Goal: Information Seeking & Learning: Learn about a topic

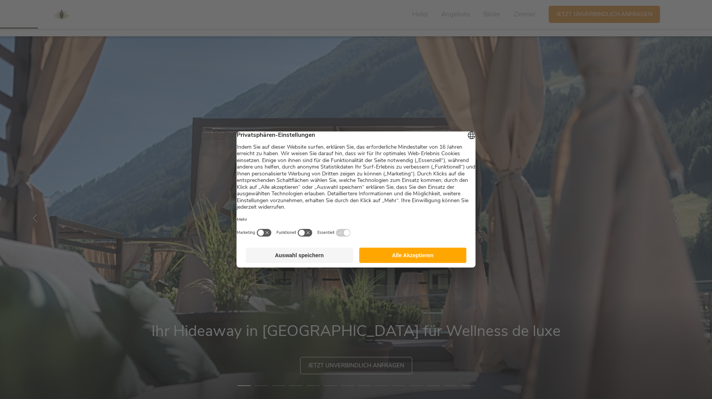
scroll to position [115, 0]
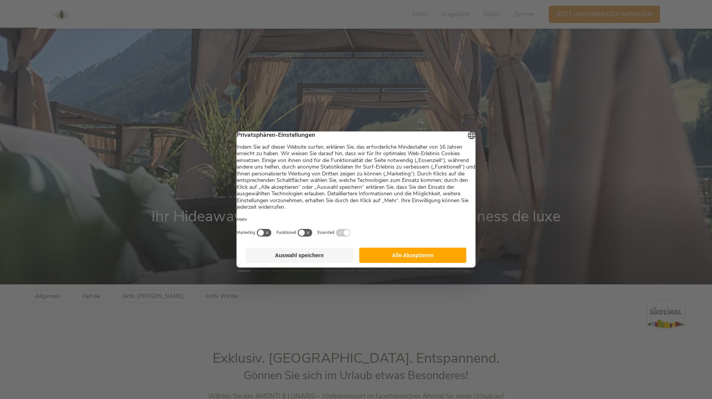
click at [366, 259] on button "Alle Akzeptieren" at bounding box center [412, 255] width 107 height 15
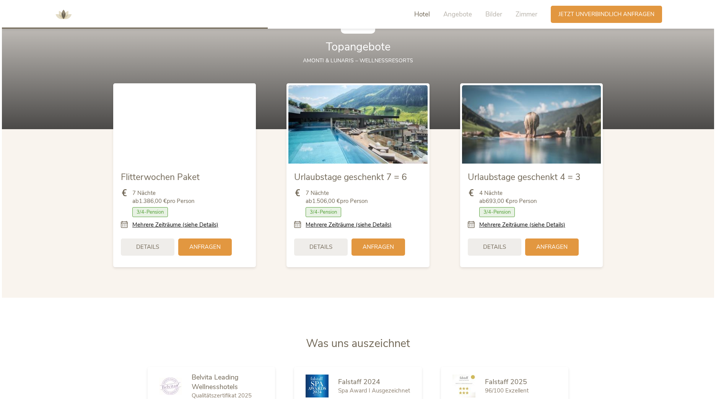
scroll to position [994, 0]
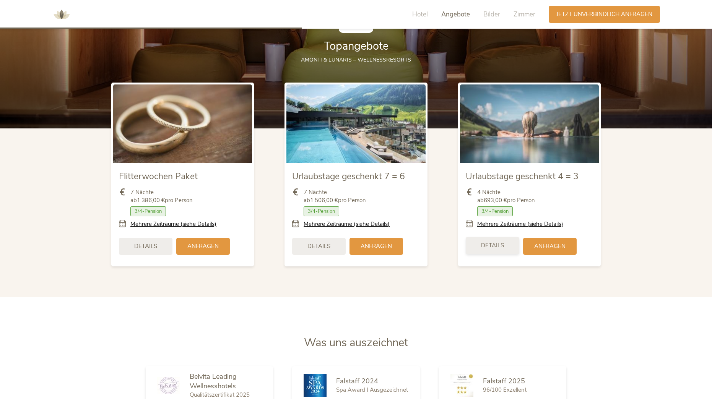
click at [499, 245] on span "Details" at bounding box center [492, 246] width 23 height 8
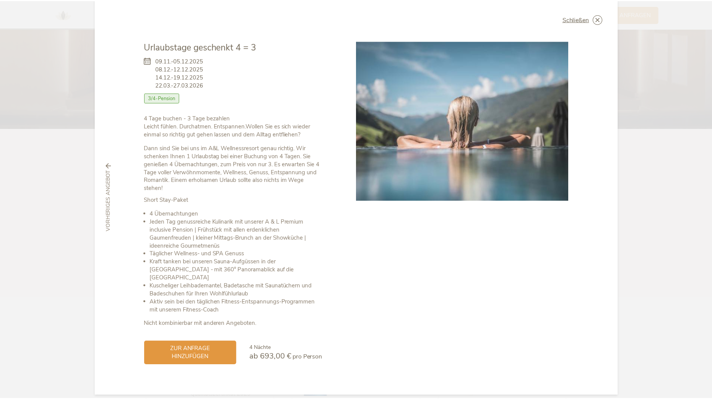
scroll to position [0, 0]
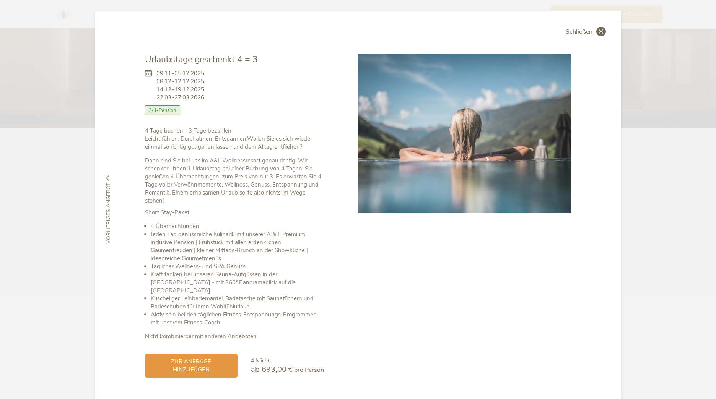
click at [577, 35] on span "Schließen" at bounding box center [579, 32] width 27 height 6
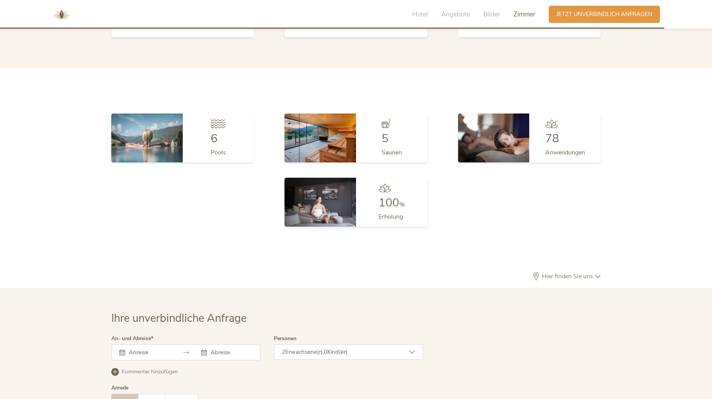
scroll to position [2346, 0]
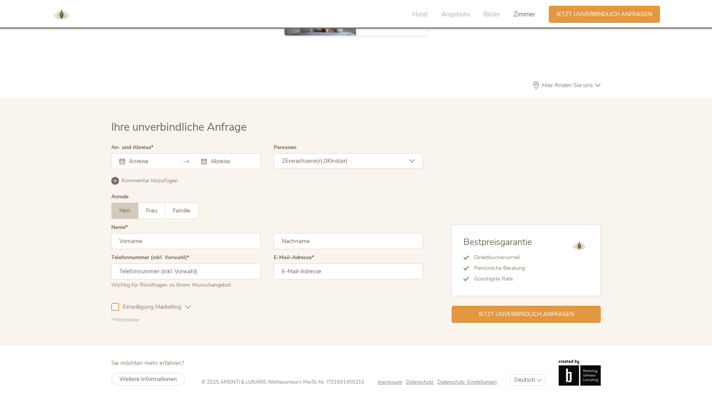
click at [533, 11] on span "Zimmer" at bounding box center [525, 14] width 22 height 9
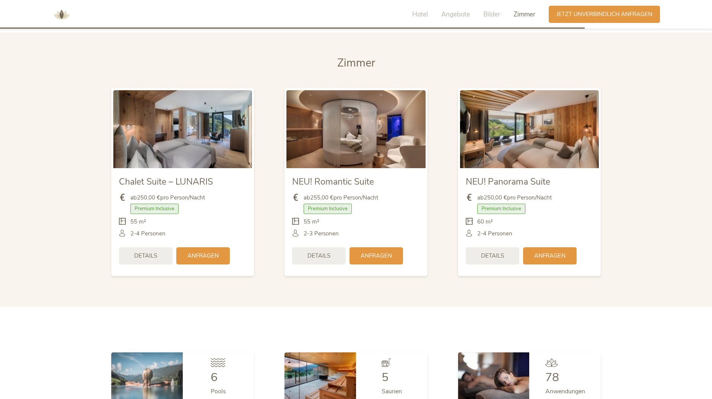
scroll to position [1910, 0]
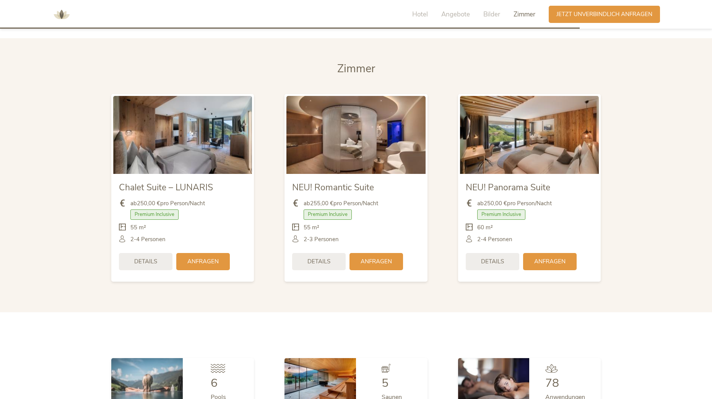
click at [366, 162] on img at bounding box center [355, 135] width 139 height 78
click at [321, 262] on span "Details" at bounding box center [318, 261] width 23 height 8
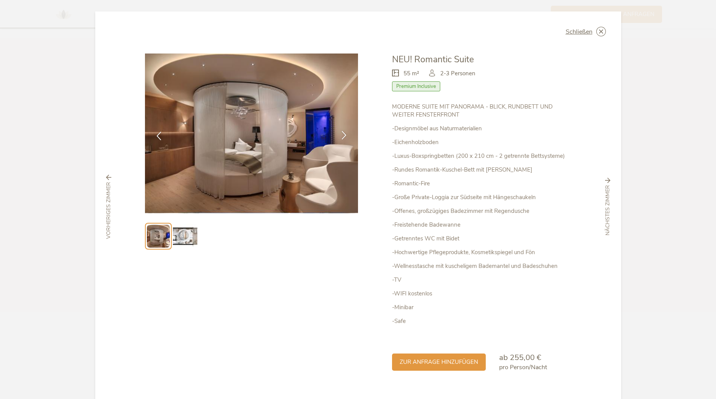
click at [336, 138] on div at bounding box center [344, 136] width 24 height 24
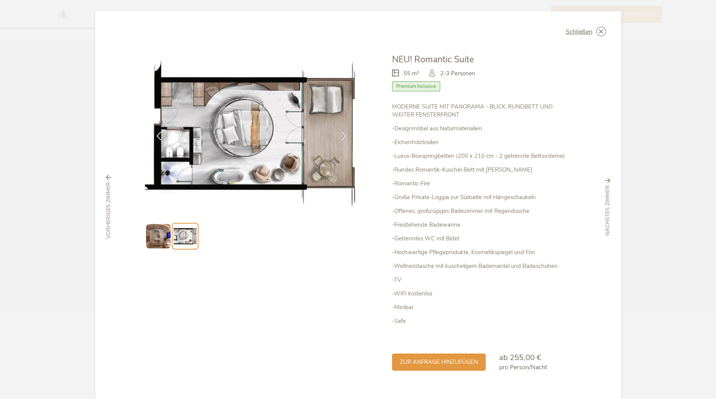
click at [203, 152] on img at bounding box center [251, 134] width 213 height 160
click at [342, 137] on icon at bounding box center [344, 135] width 9 height 9
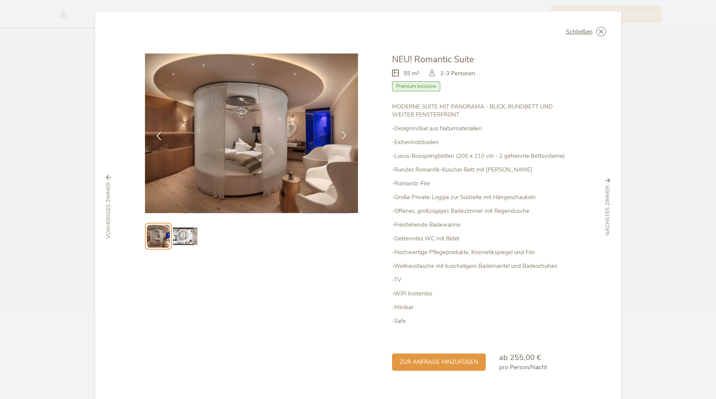
click at [342, 137] on icon at bounding box center [344, 135] width 9 height 9
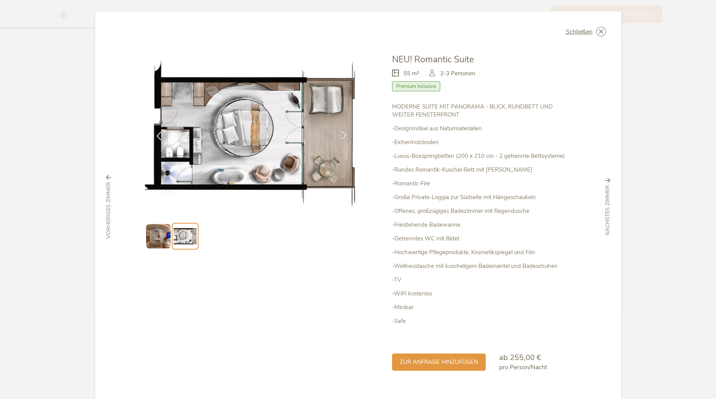
click at [342, 137] on icon at bounding box center [344, 135] width 9 height 9
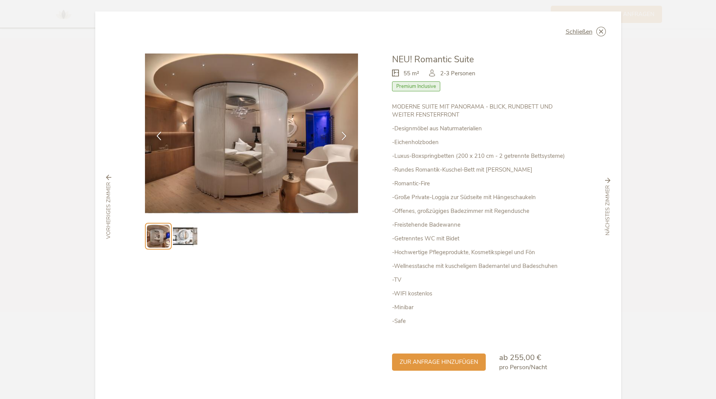
click at [598, 36] on div "Schließen NEU! Romantic Suite 55 m² Premium Inclusive" at bounding box center [358, 206] width 526 height 391
click at [598, 34] on icon at bounding box center [601, 32] width 10 height 10
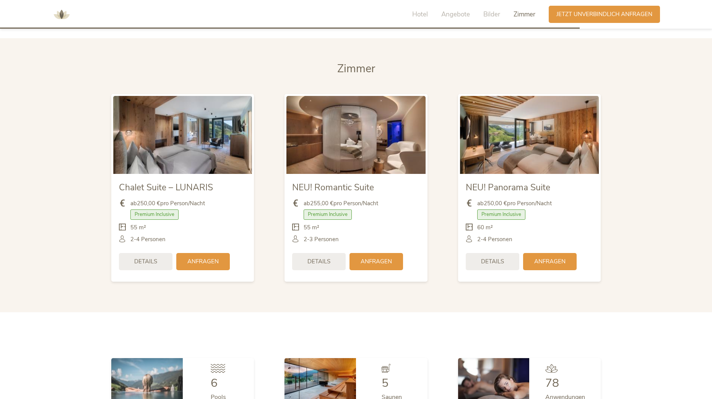
click at [201, 163] on img at bounding box center [182, 135] width 139 height 78
click at [154, 259] on span "Details" at bounding box center [145, 261] width 23 height 8
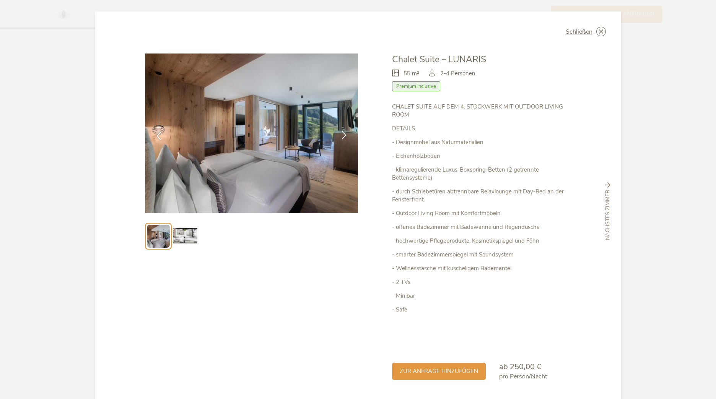
click at [345, 137] on icon at bounding box center [344, 135] width 9 height 9
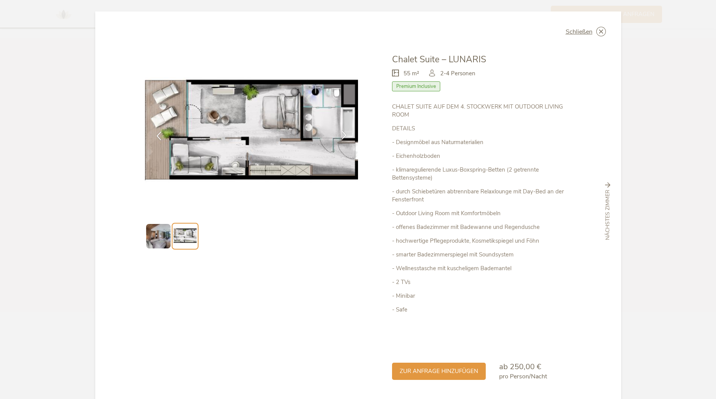
click at [343, 134] on icon at bounding box center [344, 135] width 9 height 9
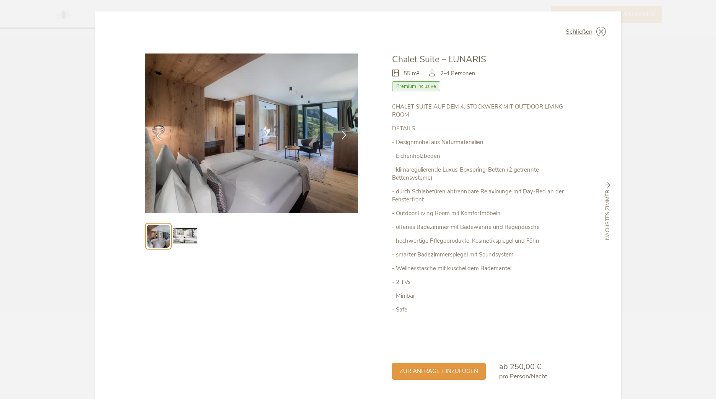
click at [343, 134] on icon at bounding box center [344, 135] width 9 height 9
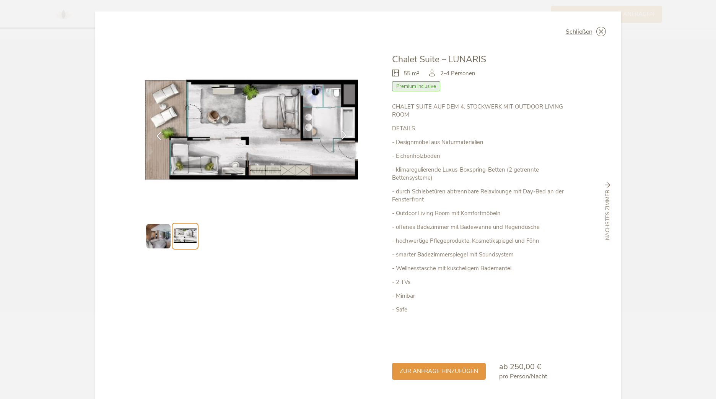
click at [343, 134] on icon at bounding box center [344, 135] width 9 height 9
click at [576, 30] on span "Schließen" at bounding box center [579, 32] width 27 height 6
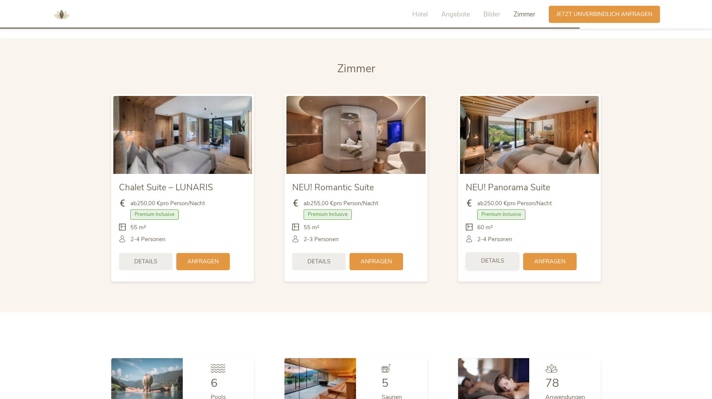
click at [489, 263] on span "Details" at bounding box center [492, 261] width 23 height 8
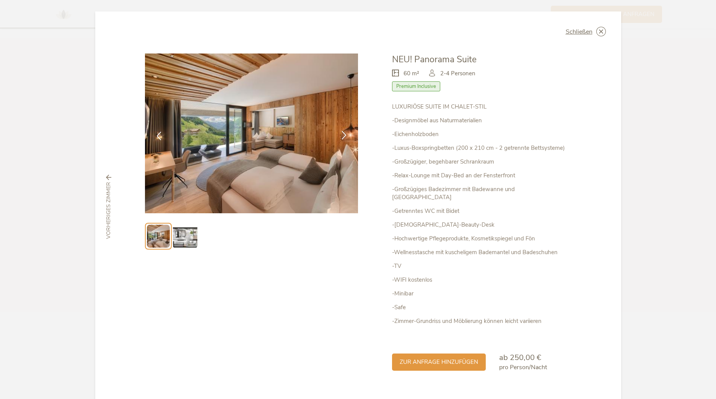
click at [346, 132] on div at bounding box center [344, 136] width 24 height 24
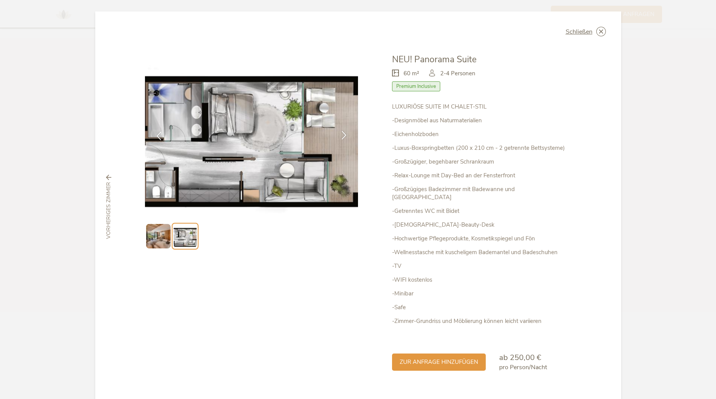
click at [337, 135] on div at bounding box center [344, 136] width 24 height 24
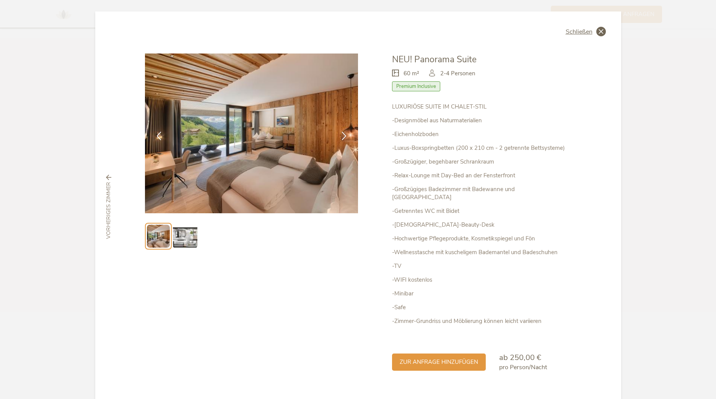
click at [579, 30] on span "Schließen" at bounding box center [579, 32] width 27 height 6
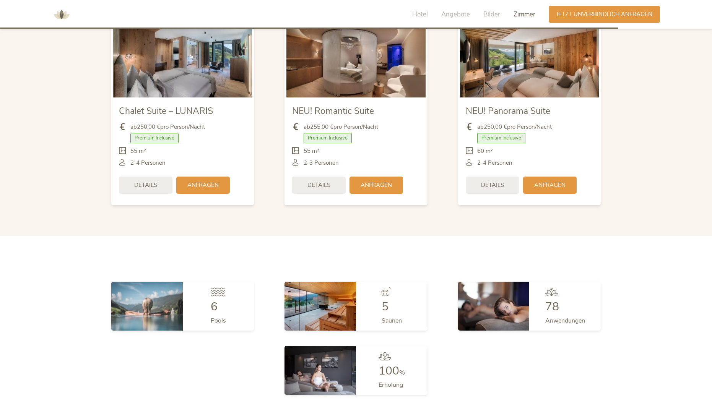
scroll to position [2063, 0]
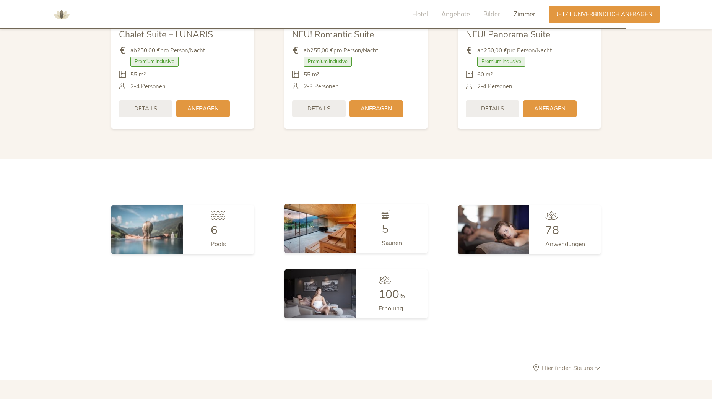
click at [334, 231] on img at bounding box center [320, 228] width 72 height 49
click at [387, 226] on span "5" at bounding box center [385, 229] width 7 height 16
click at [219, 220] on div at bounding box center [218, 217] width 15 height 14
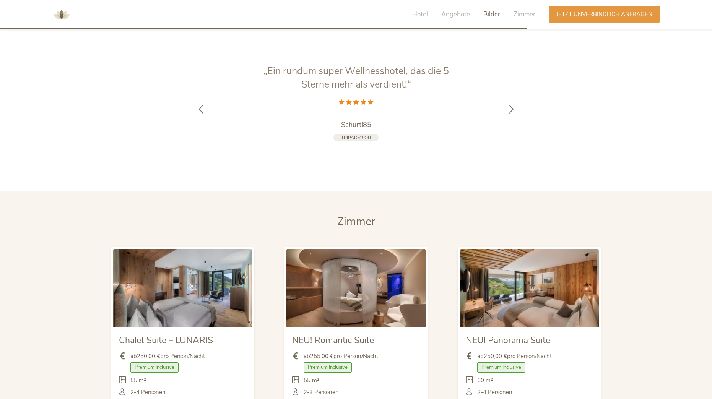
scroll to position [1566, 0]
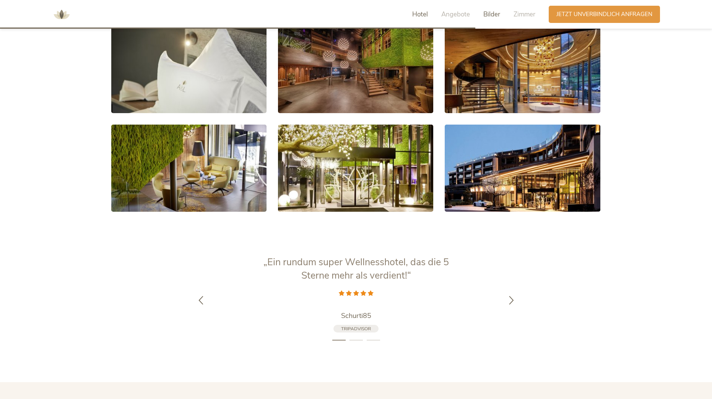
click at [426, 17] on span "Hotel" at bounding box center [420, 14] width 16 height 9
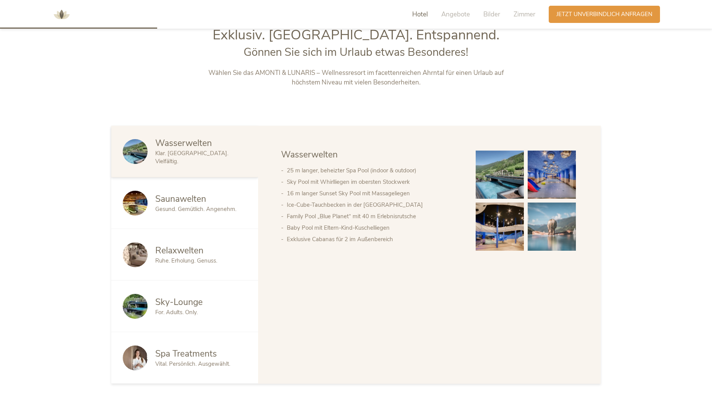
scroll to position [426, 0]
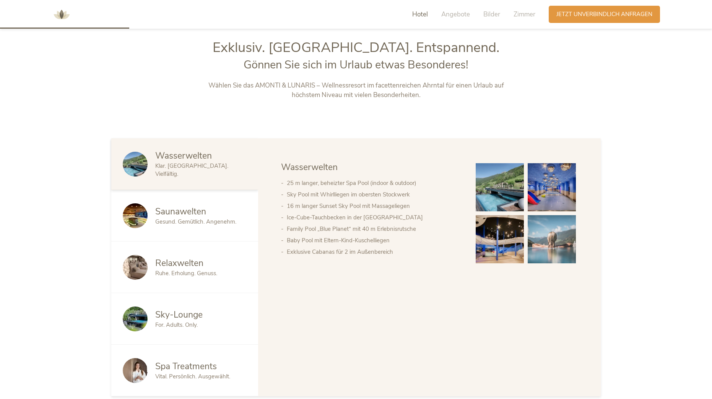
click at [500, 187] on img at bounding box center [500, 187] width 48 height 48
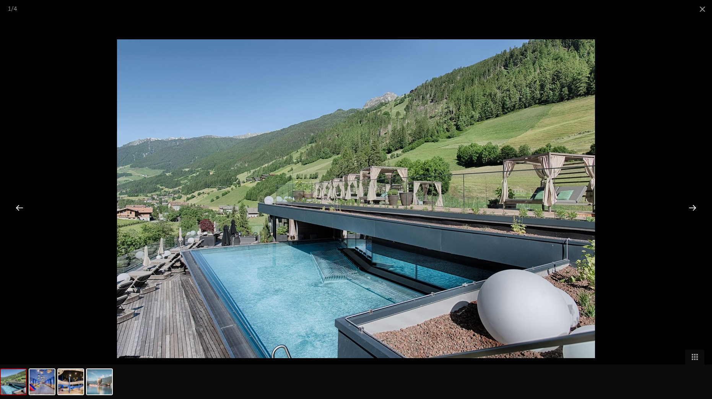
click at [695, 207] on div at bounding box center [693, 208] width 24 height 24
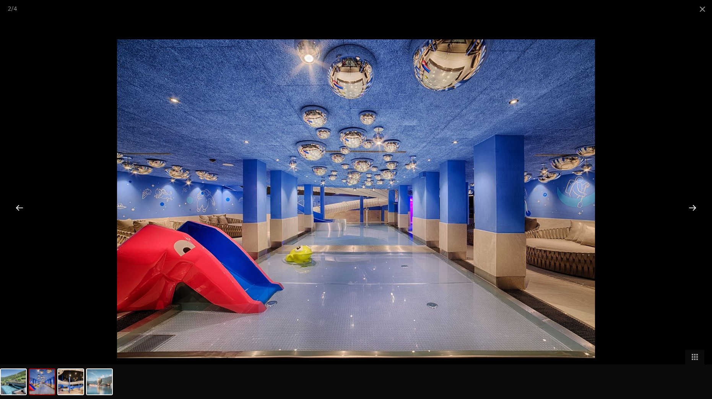
click at [695, 207] on div at bounding box center [693, 208] width 24 height 24
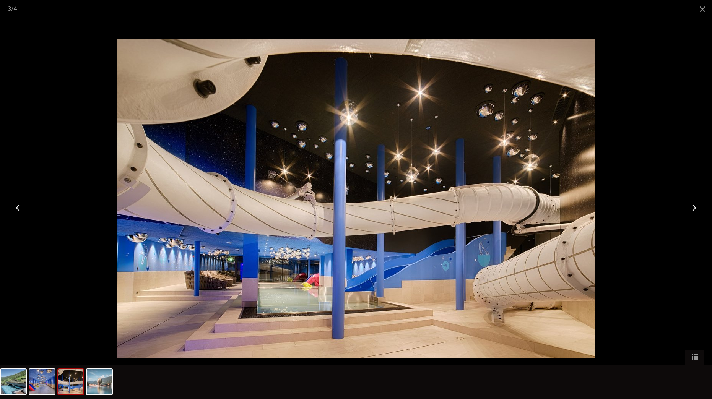
click at [695, 207] on div at bounding box center [693, 208] width 24 height 24
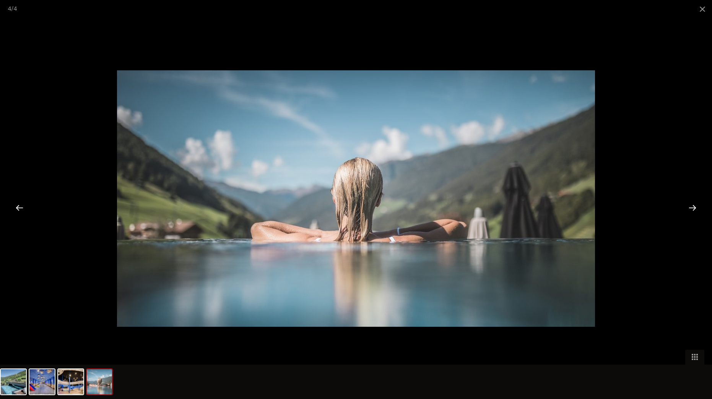
click at [695, 207] on div at bounding box center [693, 208] width 24 height 24
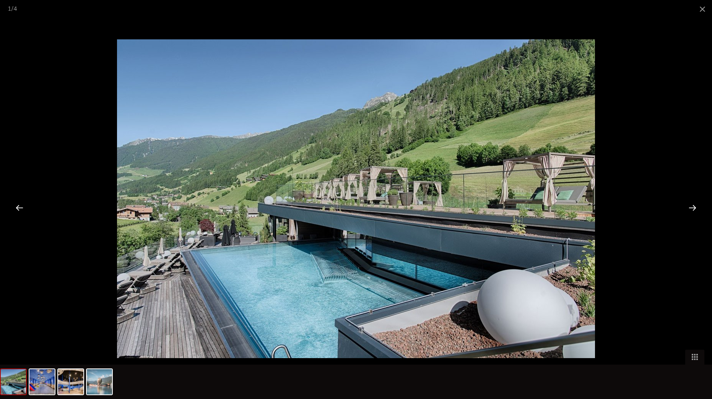
click at [695, 207] on div at bounding box center [693, 208] width 24 height 24
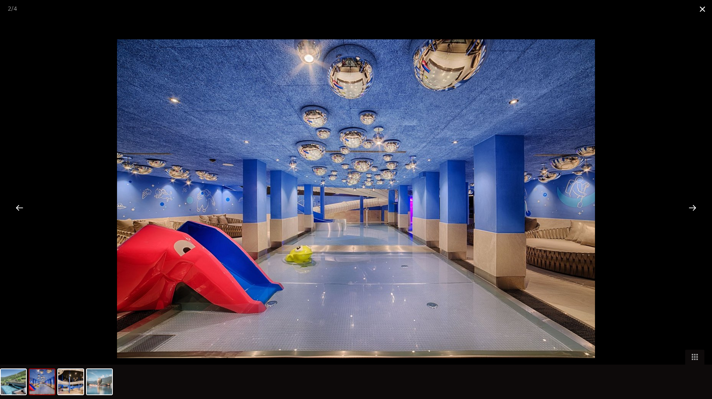
click at [699, 10] on span at bounding box center [702, 9] width 19 height 18
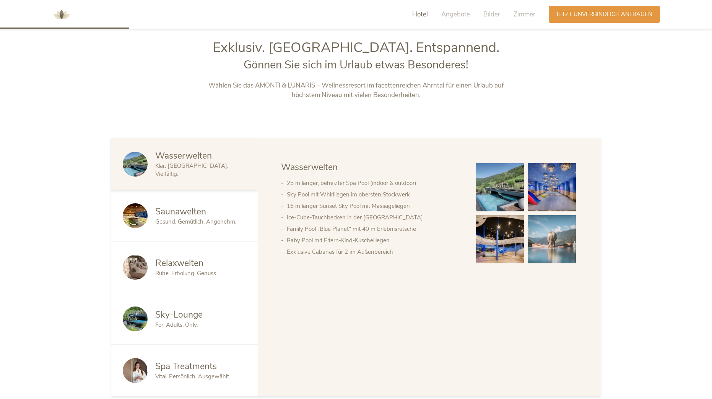
click at [167, 208] on span "Saunawelten" at bounding box center [180, 212] width 51 height 12
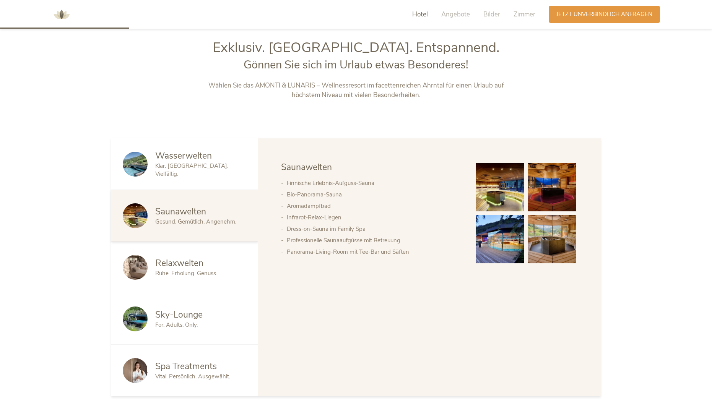
click at [488, 188] on img at bounding box center [500, 187] width 48 height 48
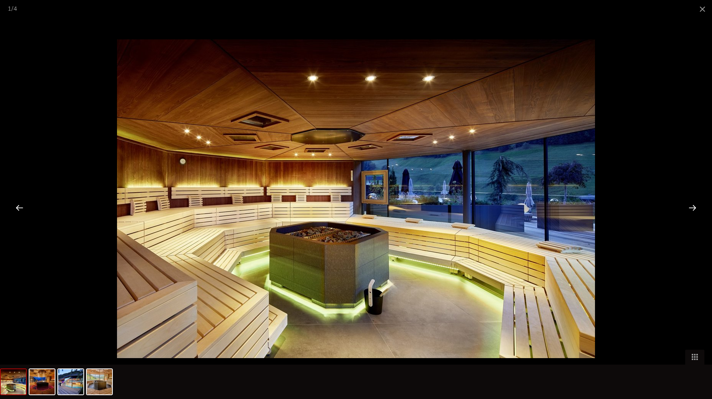
click at [697, 208] on div at bounding box center [693, 208] width 24 height 24
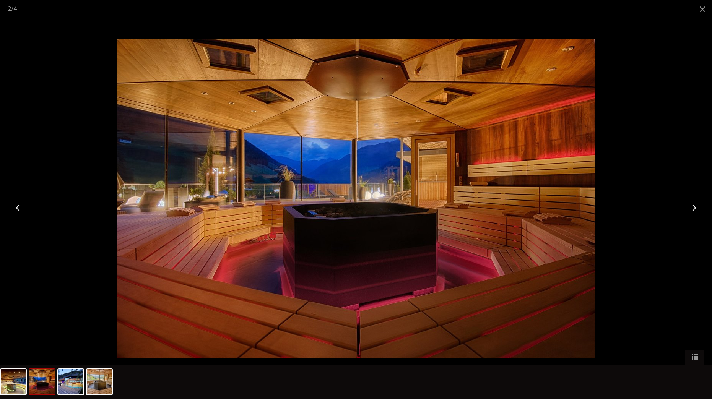
click at [697, 208] on div at bounding box center [693, 208] width 24 height 24
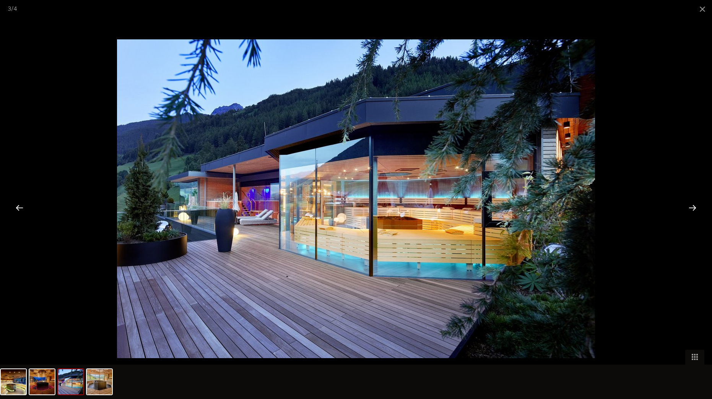
click at [697, 208] on div at bounding box center [693, 208] width 24 height 24
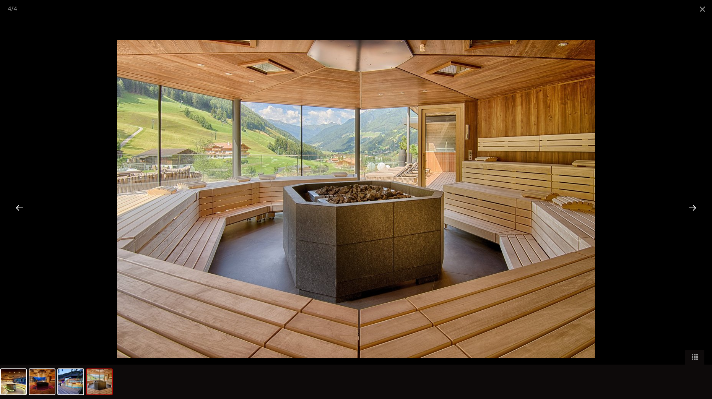
click at [697, 208] on div at bounding box center [693, 208] width 24 height 24
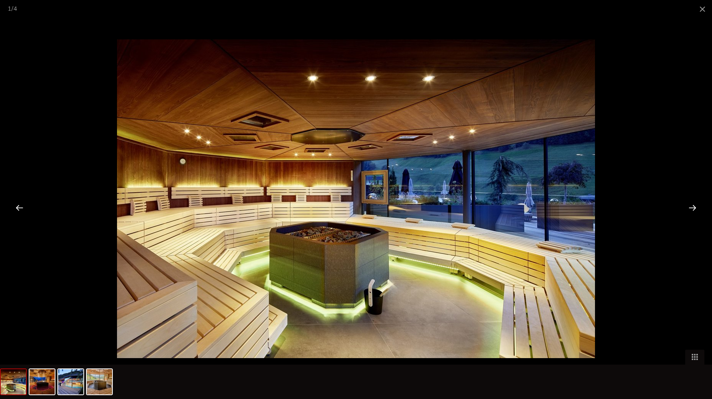
click at [697, 208] on div at bounding box center [693, 208] width 24 height 24
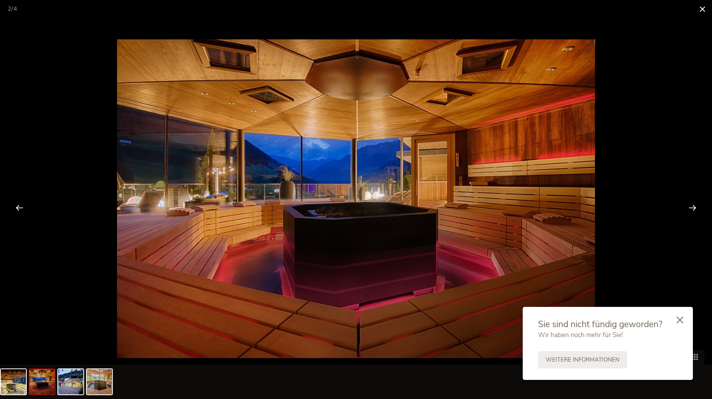
click at [702, 9] on span at bounding box center [702, 9] width 19 height 18
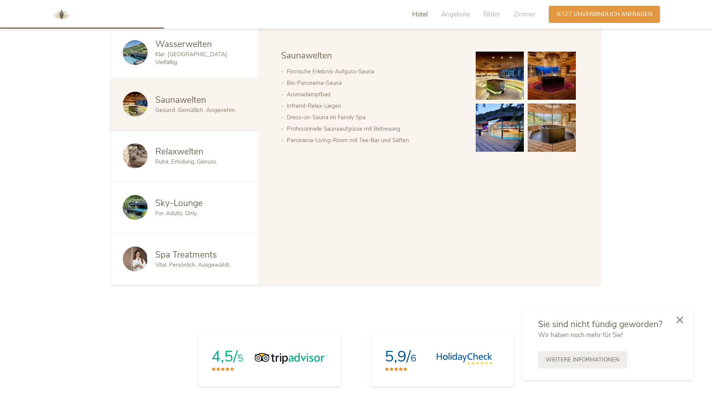
scroll to position [540, 0]
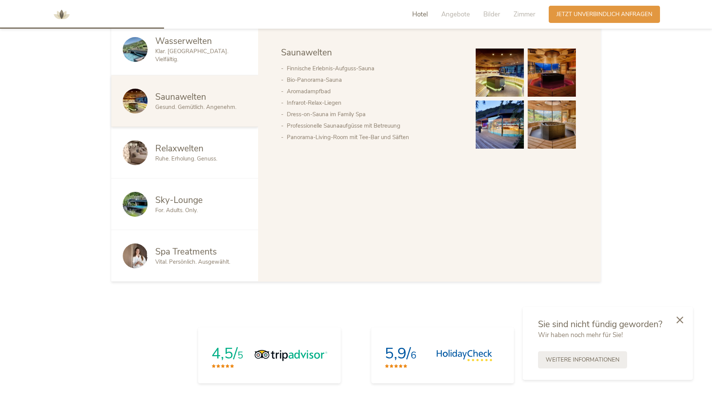
click at [187, 162] on span "Ruhe. Erholung. Genuss." at bounding box center [186, 159] width 62 height 8
